Goal: Check status: Check status

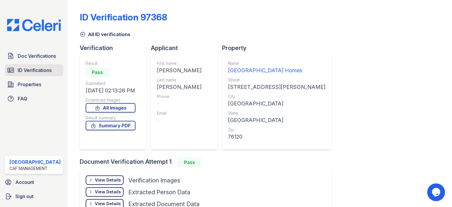
click at [37, 69] on span "ID Verifications" at bounding box center [35, 70] width 34 height 7
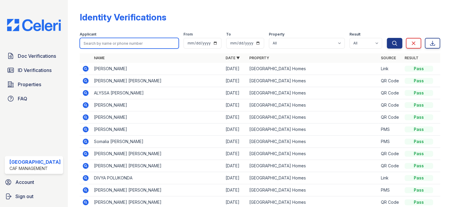
paste input "[PERSON_NAME]"
type input "[PERSON_NAME]"
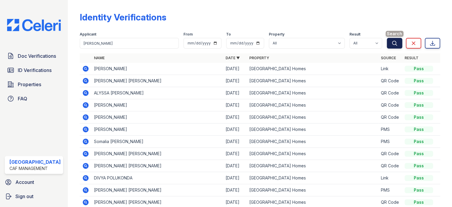
click at [391, 43] on icon "submit" at bounding box center [394, 43] width 6 height 6
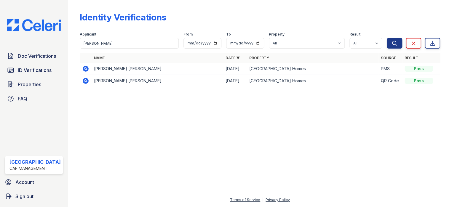
click at [85, 68] on icon at bounding box center [86, 69] width 6 height 6
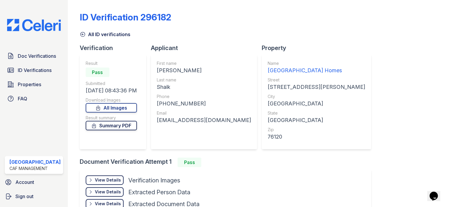
click at [119, 125] on link "Summary PDF" at bounding box center [111, 125] width 51 height 9
